Goal: Answer question/provide support: Share knowledge or assist other users

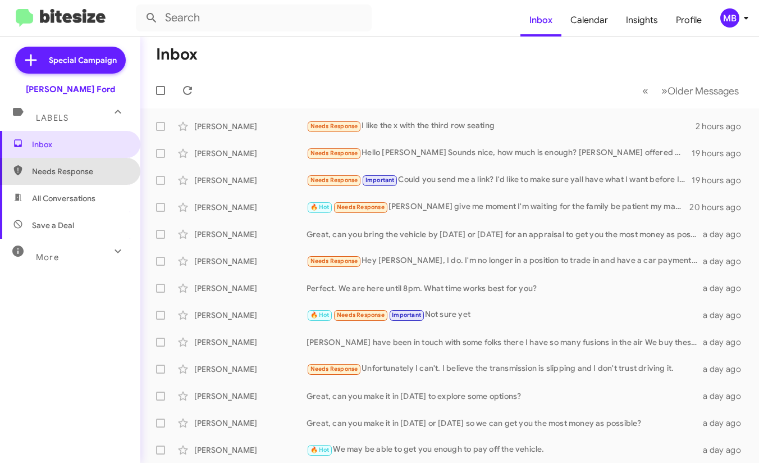
click at [71, 163] on span "Needs Response" at bounding box center [70, 171] width 140 height 27
type input "in:needs-response"
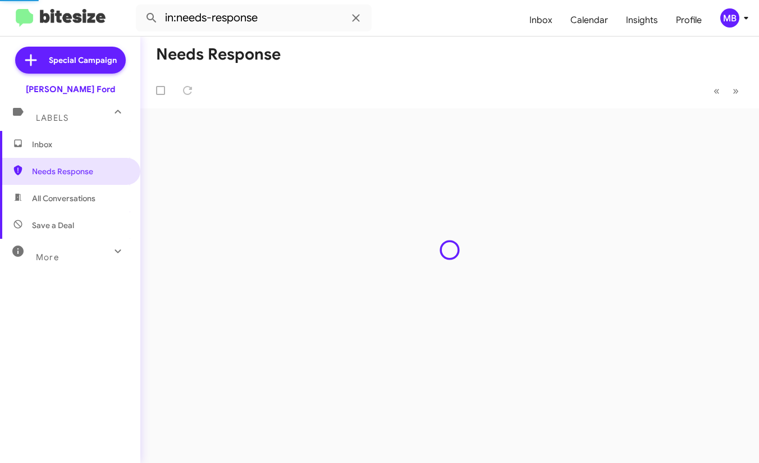
click at [77, 150] on span "Inbox" at bounding box center [70, 144] width 140 height 27
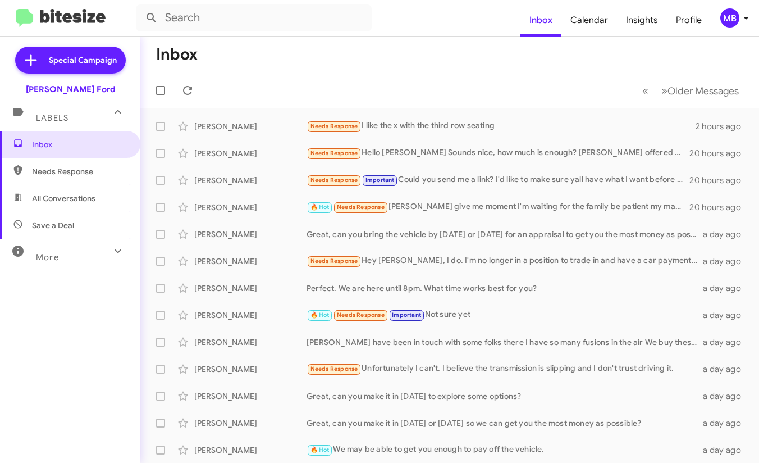
click at [734, 22] on div "MB" at bounding box center [730, 17] width 19 height 19
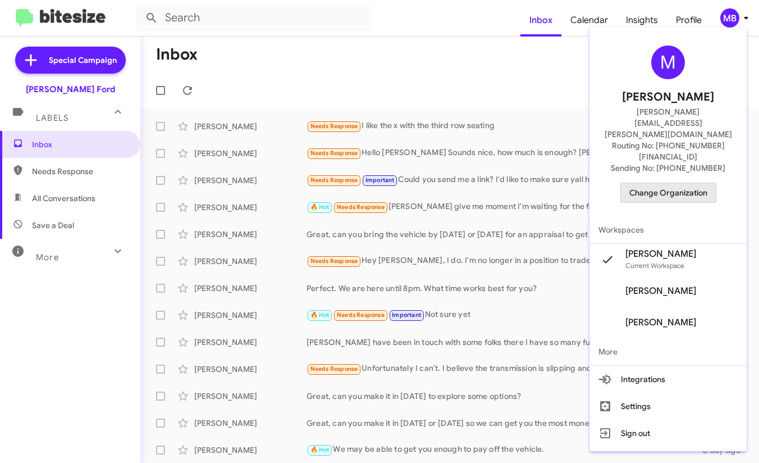
click at [669, 183] on span "Change Organization" at bounding box center [669, 192] width 78 height 19
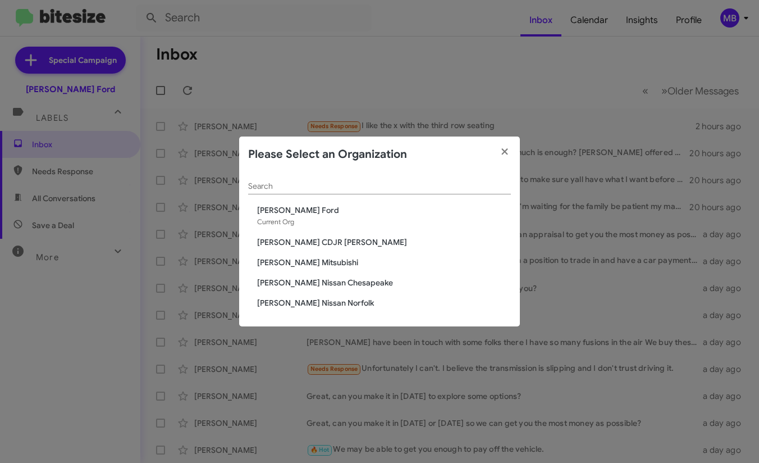
click at [322, 305] on span "[PERSON_NAME] Nissan Norfolk" at bounding box center [384, 302] width 254 height 11
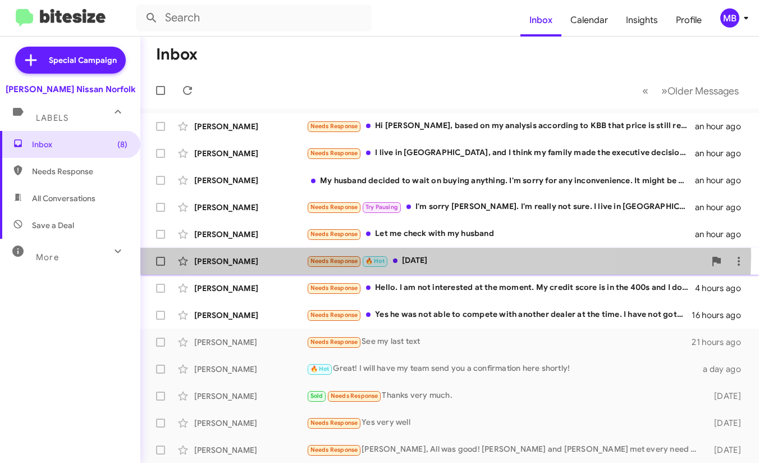
click at [398, 256] on div "Needs Response 🔥 Hot [DATE]" at bounding box center [506, 260] width 399 height 13
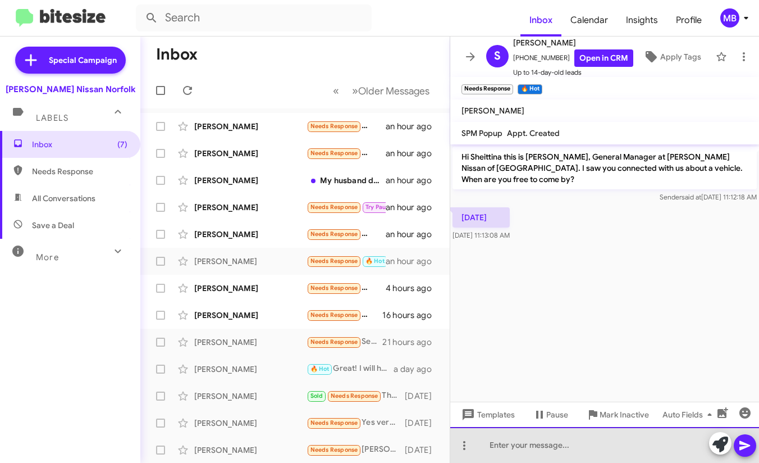
click at [553, 440] on div at bounding box center [604, 445] width 309 height 36
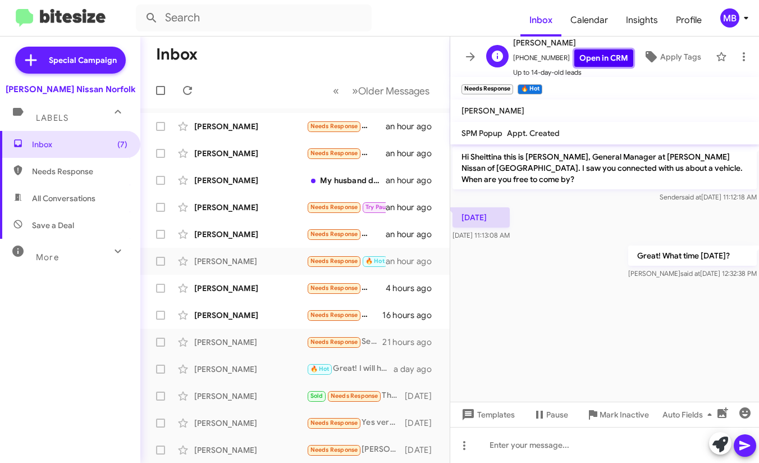
click at [590, 58] on link "Open in CRM" at bounding box center [604, 57] width 59 height 17
click at [335, 290] on span "Needs Response" at bounding box center [335, 287] width 48 height 7
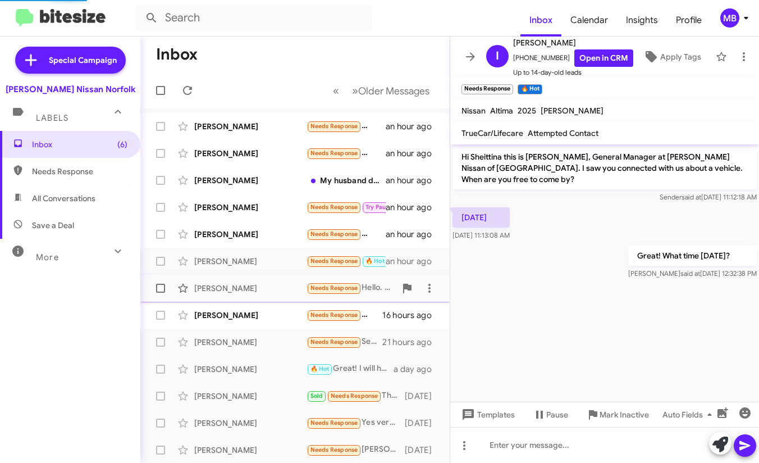
scroll to position [437, 0]
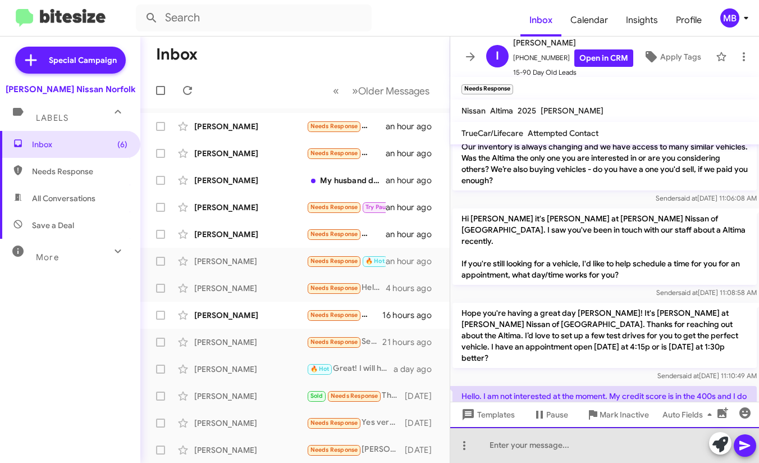
click at [540, 450] on div at bounding box center [604, 445] width 309 height 36
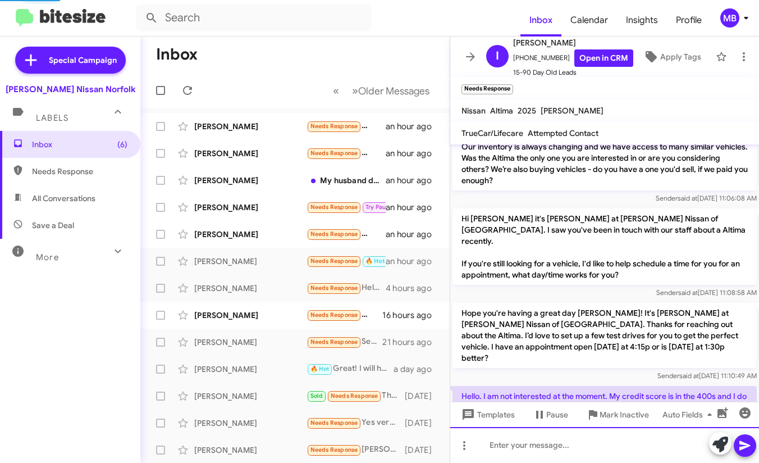
scroll to position [0, 0]
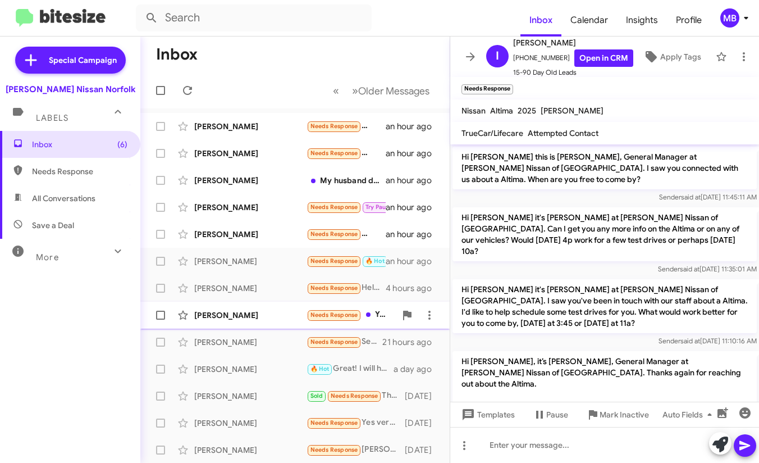
click at [315, 326] on span "[PERSON_NAME] Needs Response Yes he was not able to compete with another dealer…" at bounding box center [294, 315] width 309 height 27
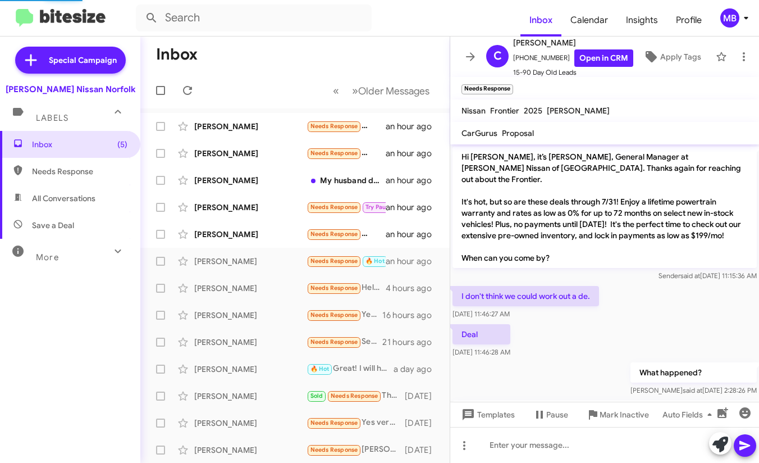
scroll to position [123, 0]
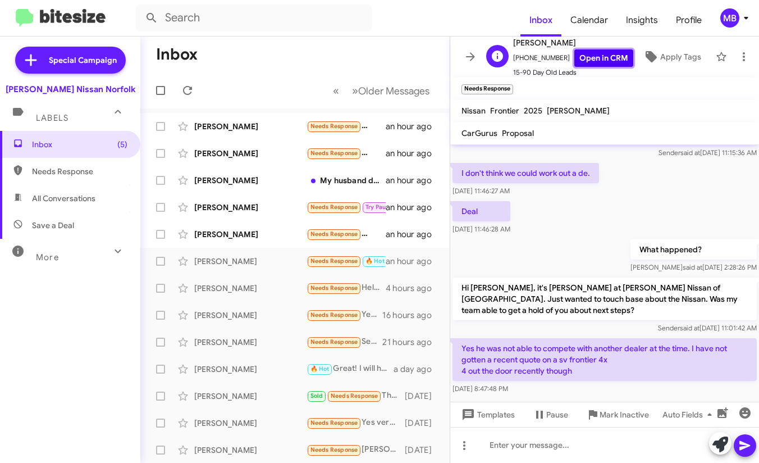
click at [589, 57] on link "Open in CRM" at bounding box center [604, 57] width 59 height 17
click at [617, 446] on div at bounding box center [604, 445] width 309 height 36
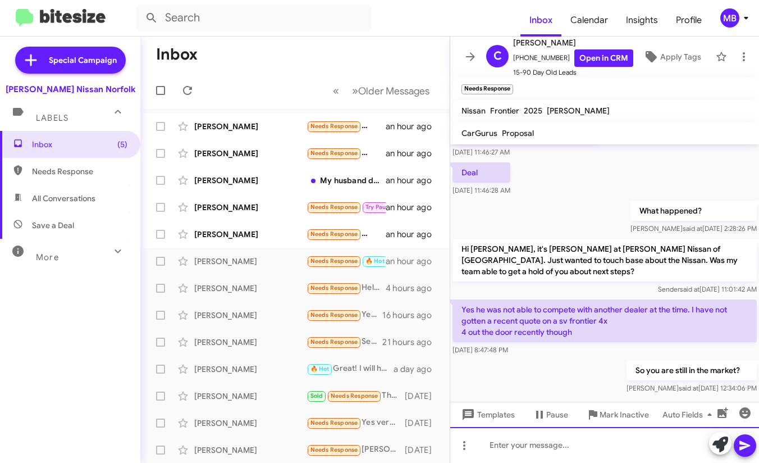
scroll to position [164, 0]
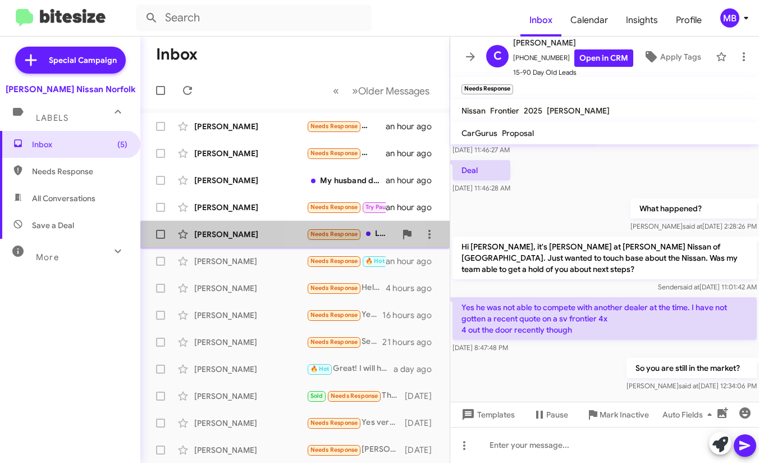
click at [341, 238] on span "Needs Response" at bounding box center [335, 233] width 48 height 7
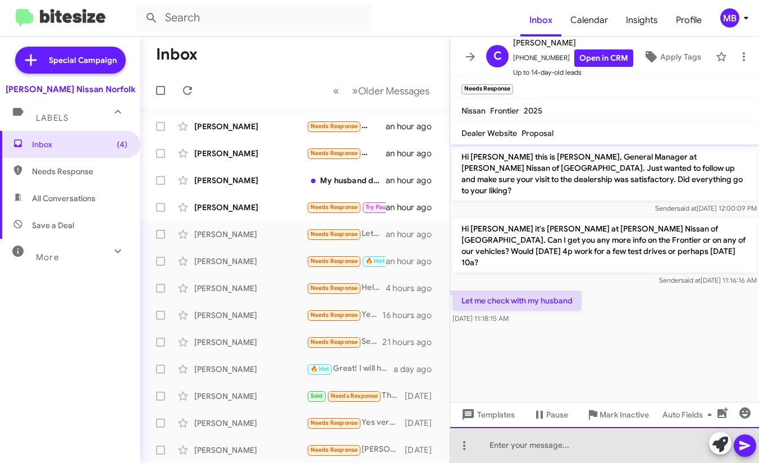
click at [541, 436] on div at bounding box center [604, 445] width 309 height 36
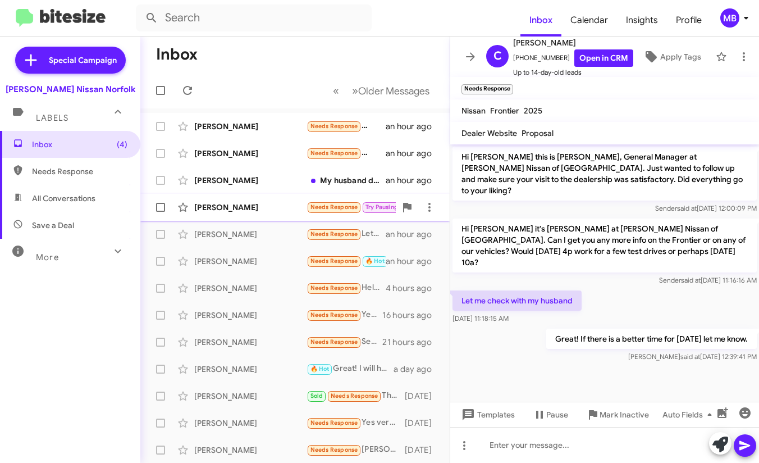
click at [295, 204] on div "[PERSON_NAME]" at bounding box center [250, 207] width 112 height 11
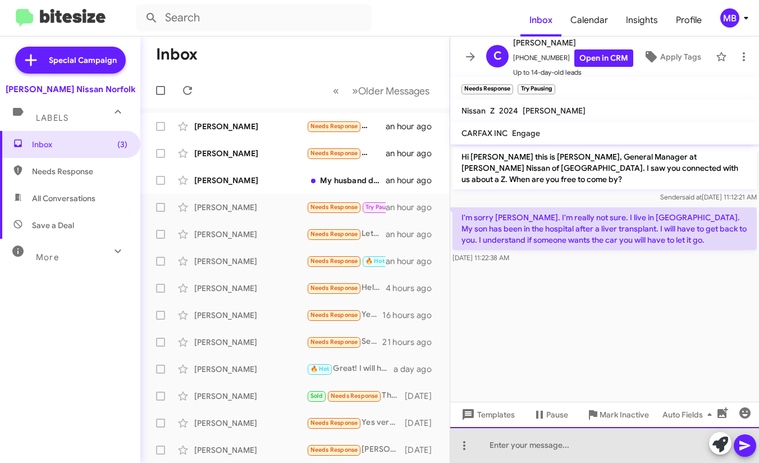
click at [520, 439] on div at bounding box center [604, 445] width 309 height 36
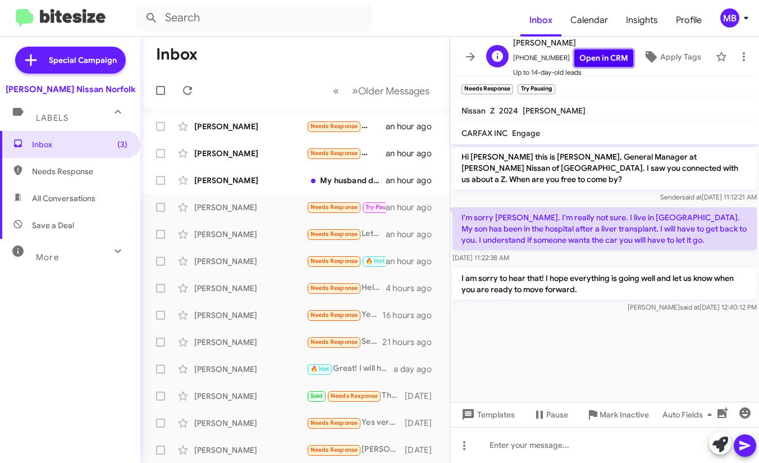
click at [582, 59] on link "Open in CRM" at bounding box center [604, 57] width 59 height 17
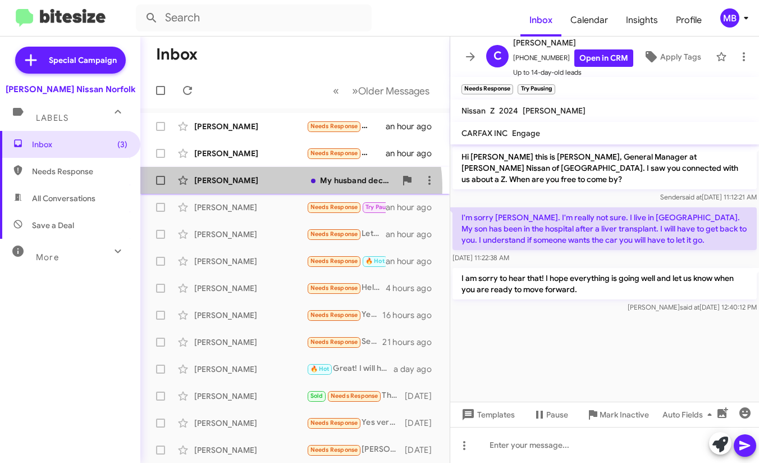
click at [288, 188] on div "[PERSON_NAME] My husband decided to wait on buying anything. I'm sorry for any …" at bounding box center [295, 180] width 292 height 22
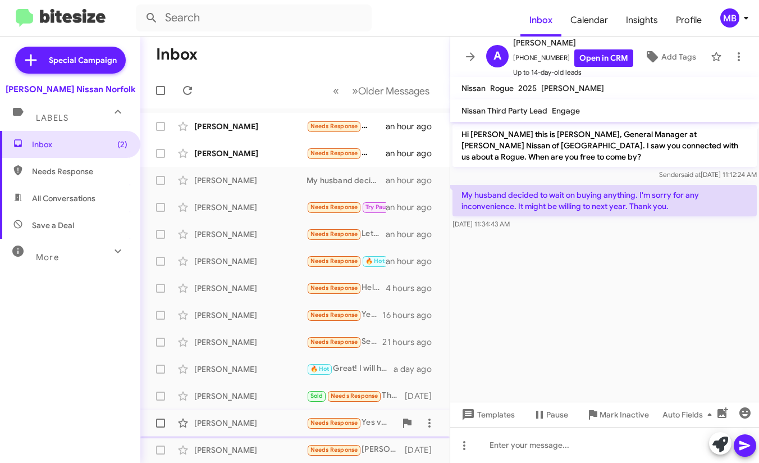
click at [591, 415] on icon at bounding box center [593, 415] width 8 height 10
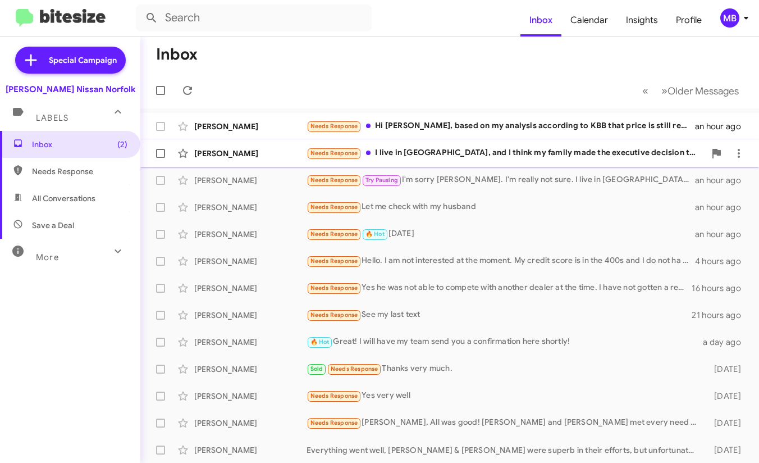
click at [391, 149] on div "Needs Response I live in [GEOGRAPHIC_DATA], and I think my family made the exec…" at bounding box center [506, 153] width 399 height 13
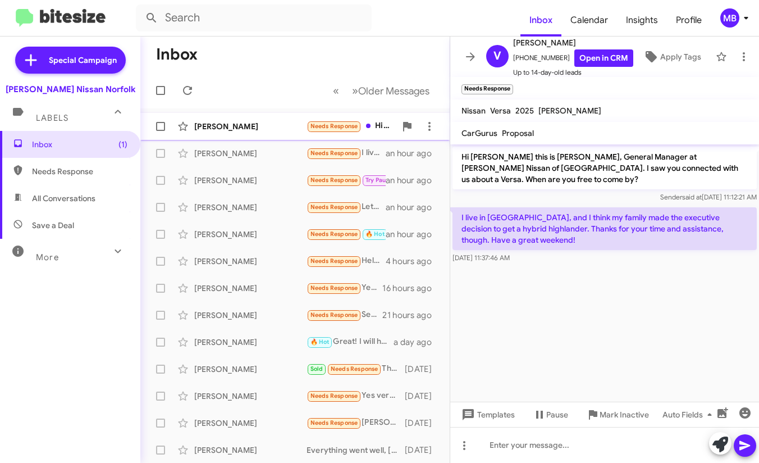
click at [313, 127] on span "Needs Response" at bounding box center [335, 125] width 48 height 7
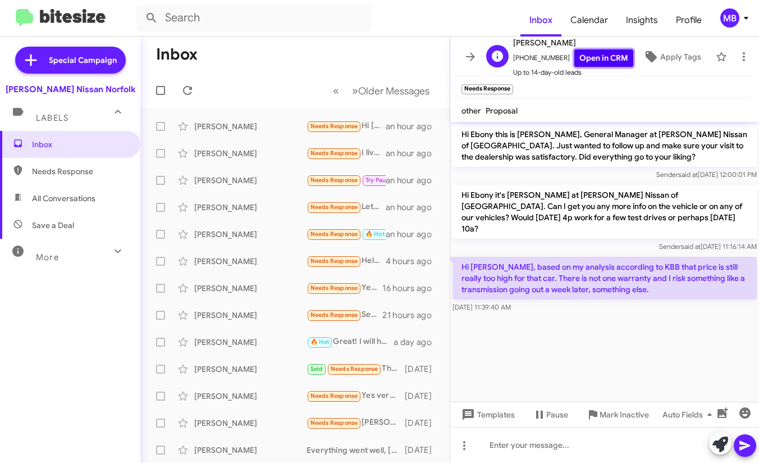
click at [587, 54] on link "Open in CRM" at bounding box center [604, 57] width 59 height 17
click at [537, 447] on div at bounding box center [604, 445] width 309 height 36
click at [601, 53] on link "Open in CRM" at bounding box center [604, 57] width 59 height 17
click at [67, 173] on span "Needs Response" at bounding box center [79, 171] width 95 height 11
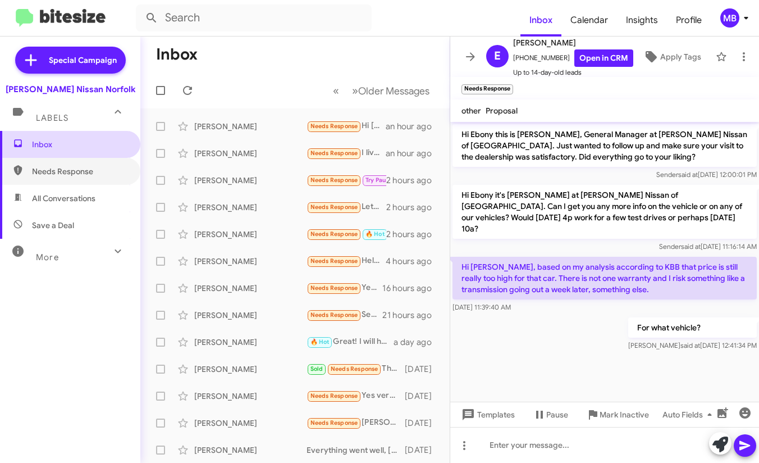
type input "in:needs-response"
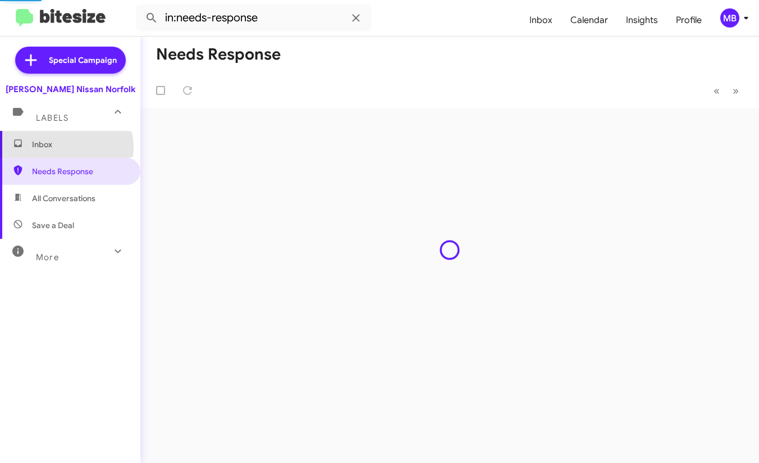
click at [65, 147] on span "Inbox" at bounding box center [79, 144] width 95 height 11
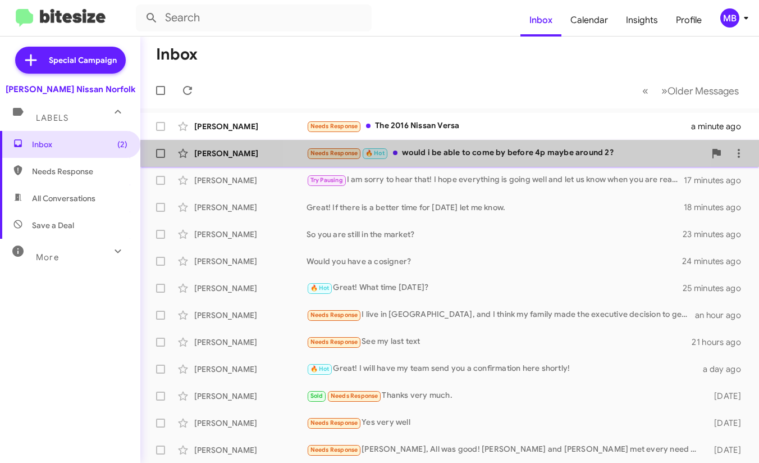
click at [465, 155] on div "Needs Response 🔥 Hot would i be able to come by before 4p maybe around 2?" at bounding box center [506, 153] width 399 height 13
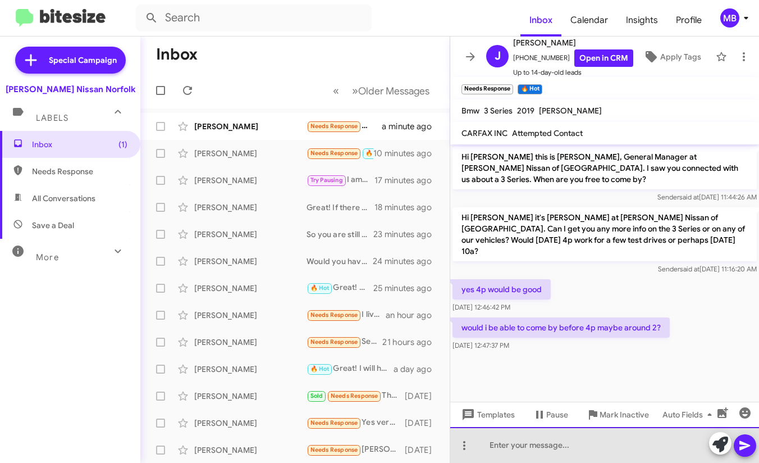
click at [520, 436] on div at bounding box center [604, 445] width 309 height 36
click at [539, 440] on div "Of cour" at bounding box center [604, 445] width 309 height 36
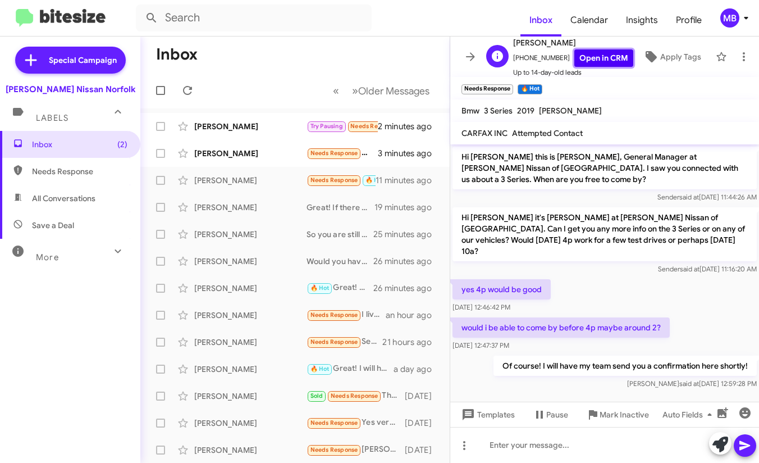
click at [597, 56] on link "Open in CRM" at bounding box center [604, 57] width 59 height 17
click at [325, 152] on span "Needs Response" at bounding box center [335, 152] width 48 height 7
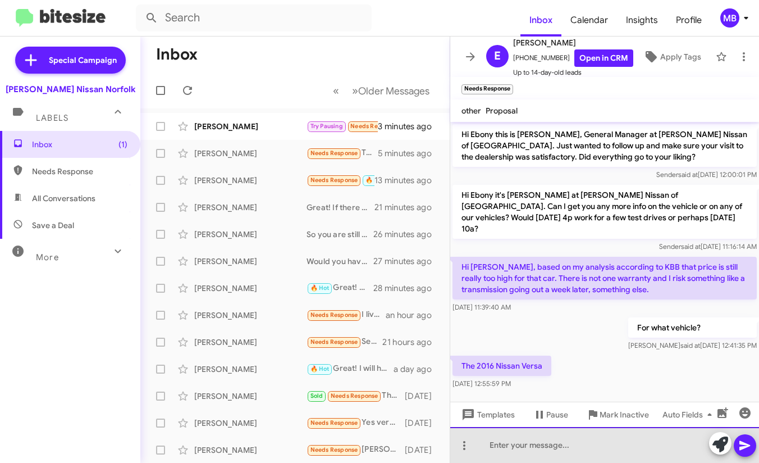
click at [508, 447] on div at bounding box center [604, 445] width 309 height 36
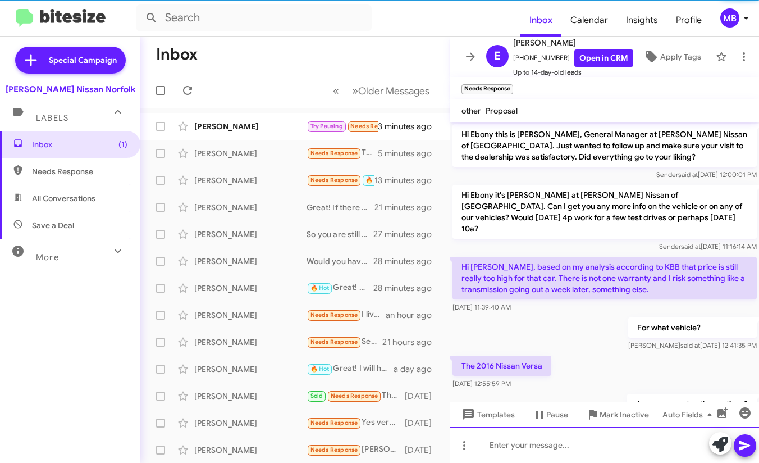
scroll to position [33, 0]
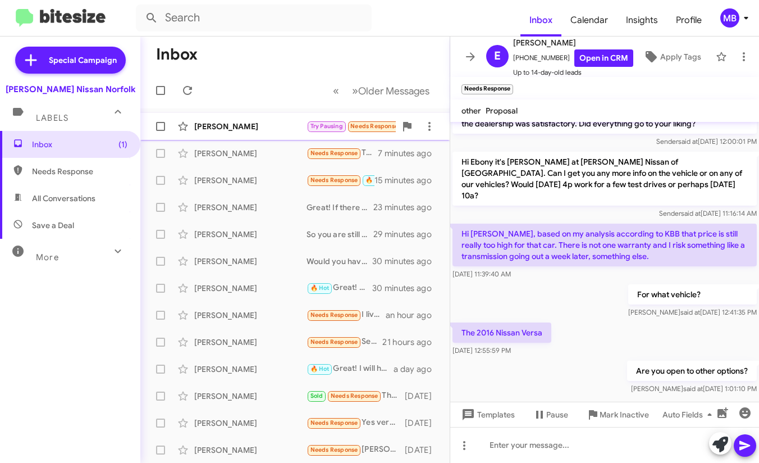
click at [338, 131] on span "Try Pausing Needs Response" at bounding box center [354, 126] width 95 height 13
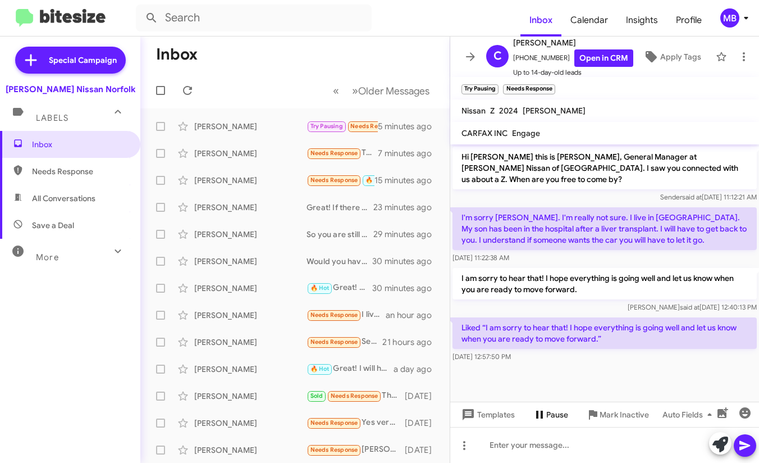
click at [550, 418] on span "Pause" at bounding box center [558, 414] width 22 height 20
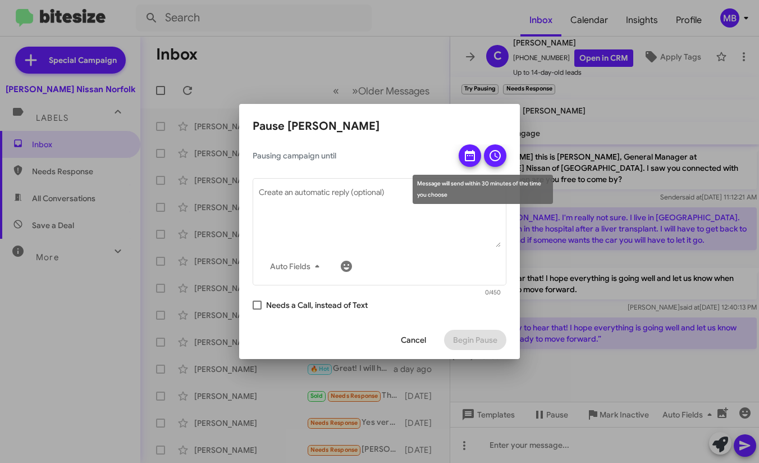
click at [490, 159] on icon at bounding box center [495, 155] width 13 height 13
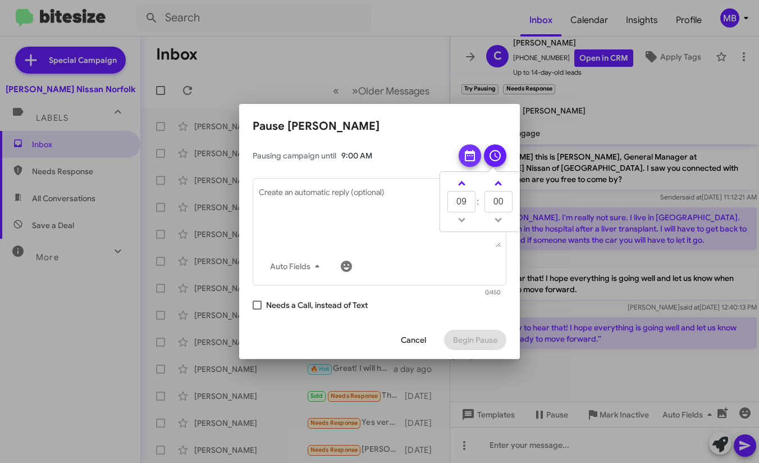
click at [473, 154] on icon at bounding box center [469, 155] width 13 height 13
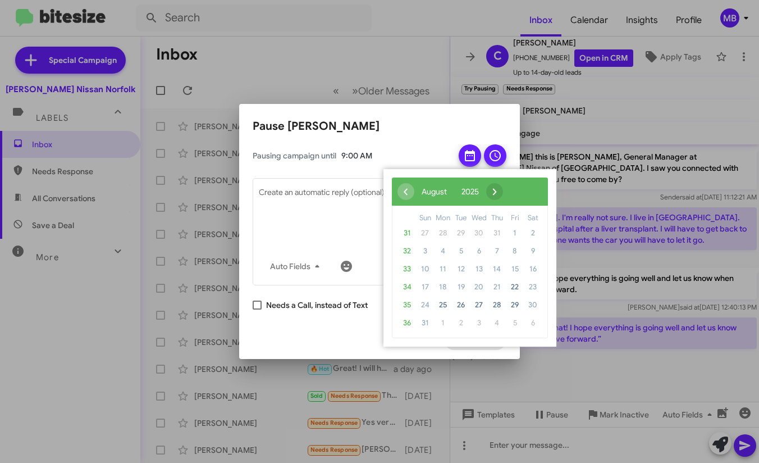
click at [503, 199] on span "›" at bounding box center [494, 191] width 17 height 17
click at [517, 235] on span "5" at bounding box center [515, 233] width 18 height 18
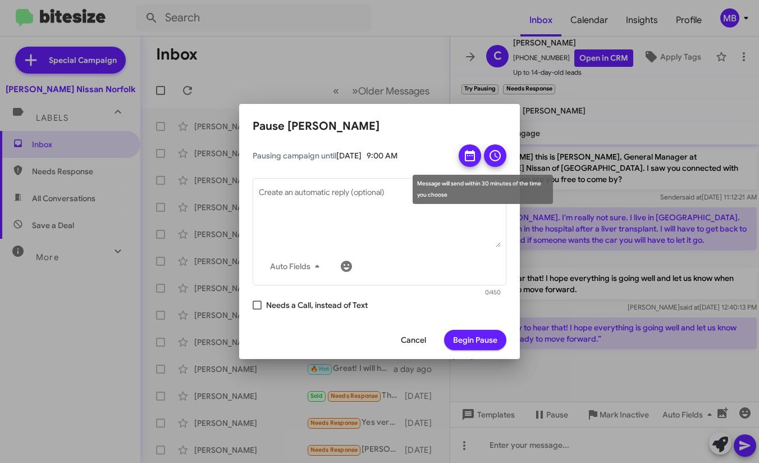
click at [498, 162] on span at bounding box center [495, 155] width 13 height 22
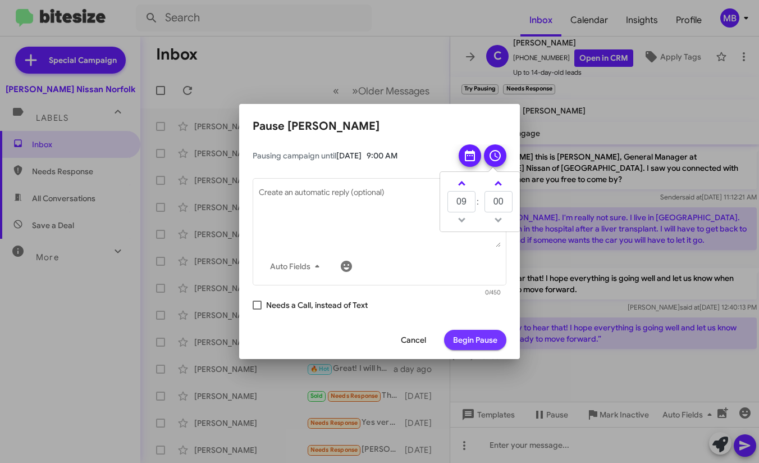
click at [472, 345] on span "Begin Pause" at bounding box center [475, 340] width 44 height 20
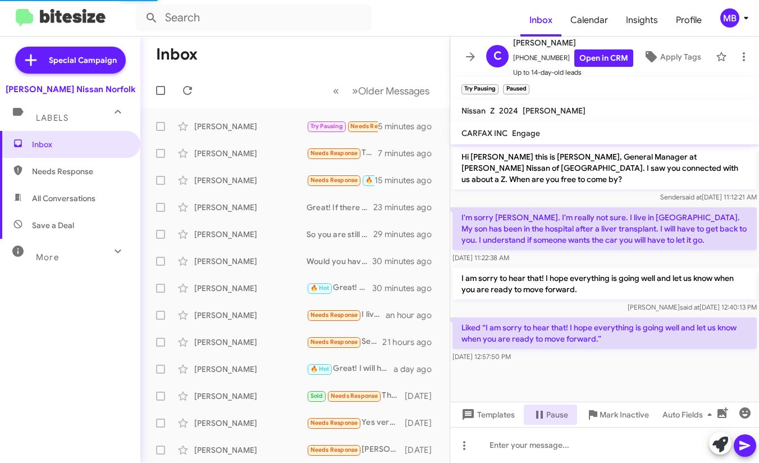
drag, startPoint x: 74, startPoint y: 176, endPoint x: 69, endPoint y: 149, distance: 27.5
click at [74, 176] on span "Needs Response" at bounding box center [79, 171] width 95 height 11
type input "in:needs-response"
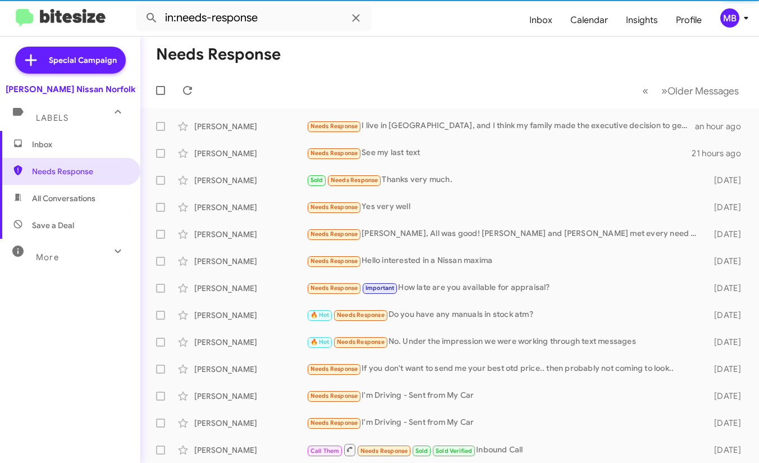
click at [67, 152] on span "Inbox" at bounding box center [70, 144] width 140 height 27
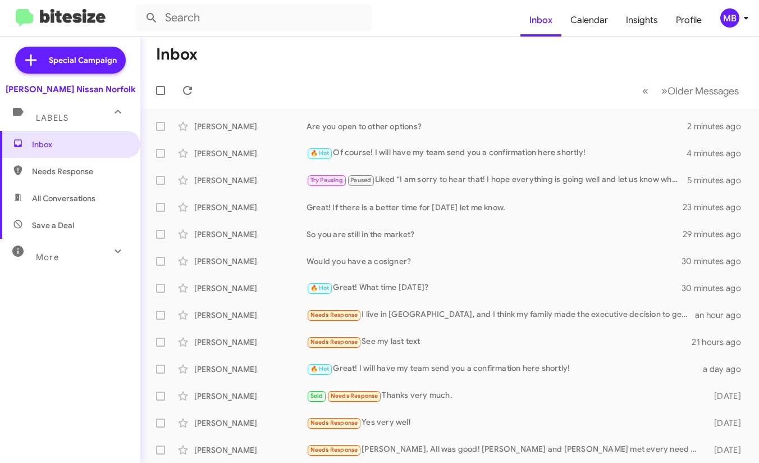
click at [340, 62] on mat-toolbar-row "Inbox" at bounding box center [449, 55] width 619 height 36
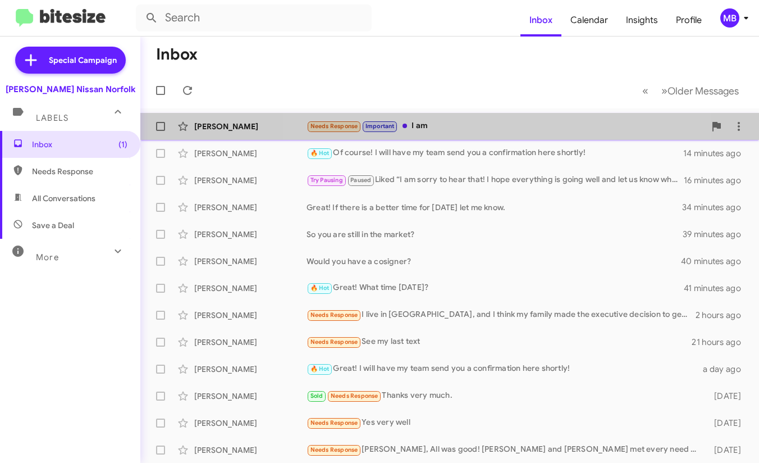
click at [471, 122] on div "Needs Response Important I am" at bounding box center [506, 126] width 399 height 13
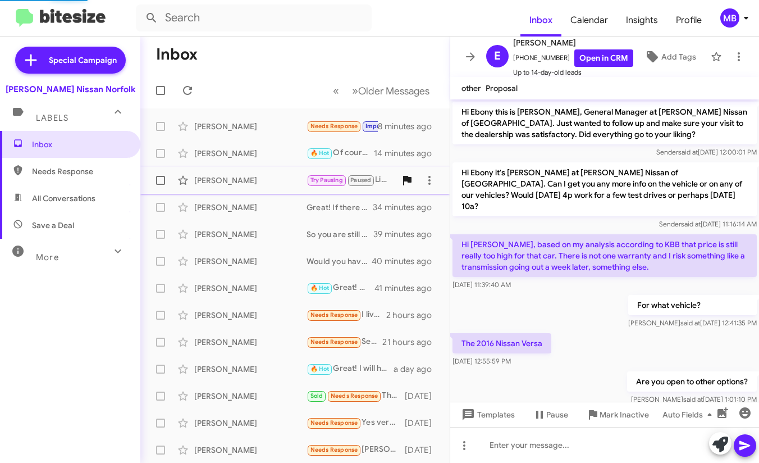
scroll to position [29, 0]
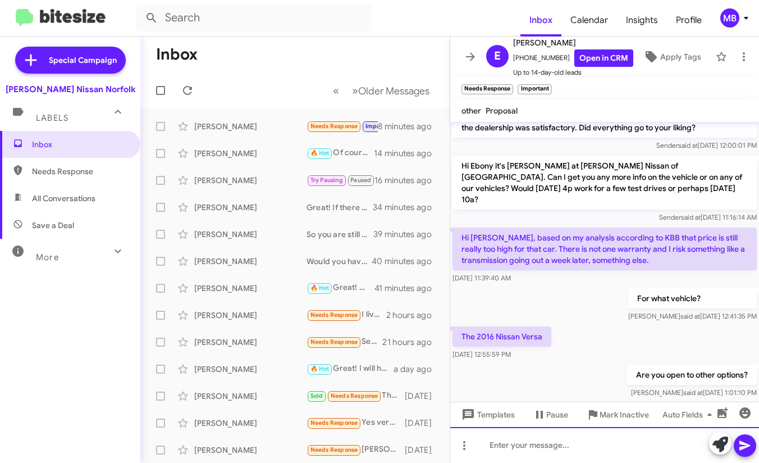
click at [492, 443] on div at bounding box center [604, 445] width 309 height 36
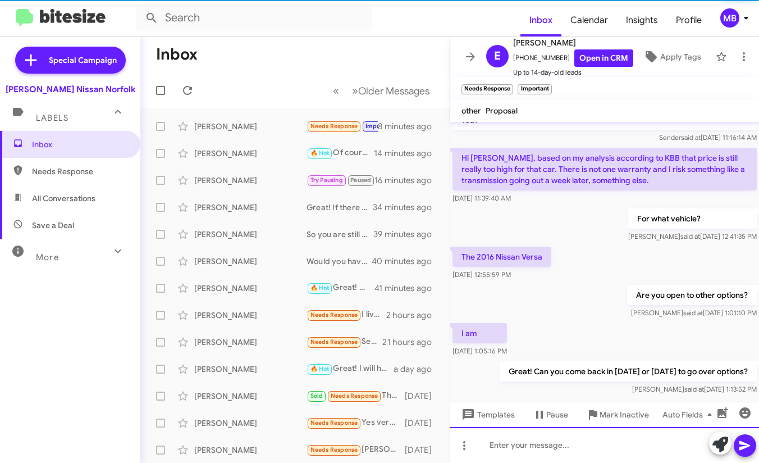
scroll to position [115, 0]
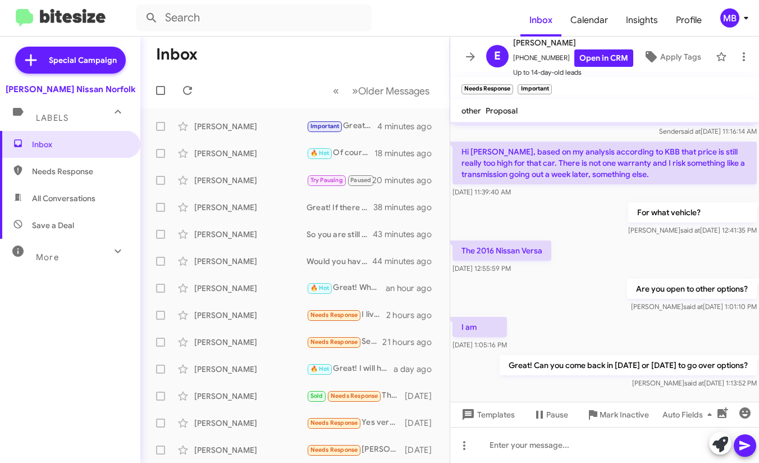
click at [292, 80] on mat-toolbar-row "« Previous » Next Older Messages" at bounding box center [294, 90] width 309 height 36
click at [61, 167] on span "Needs Response" at bounding box center [79, 171] width 95 height 11
type input "in:needs-response"
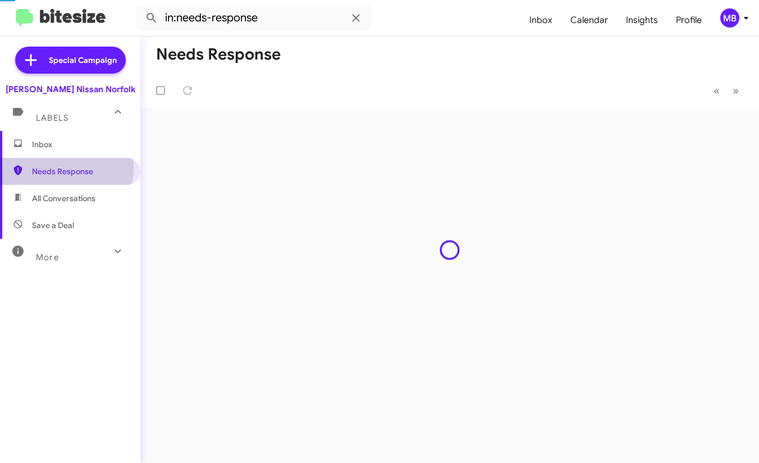
click at [63, 147] on span "Inbox" at bounding box center [79, 144] width 95 height 11
